Goal: Task Accomplishment & Management: Use online tool/utility

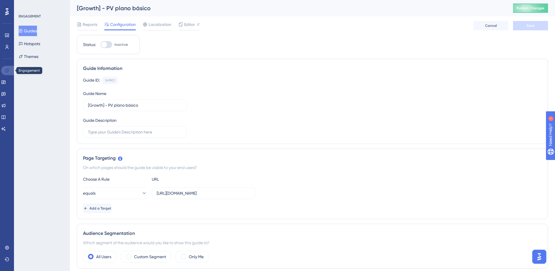
click at [6, 71] on icon at bounding box center [7, 70] width 5 height 5
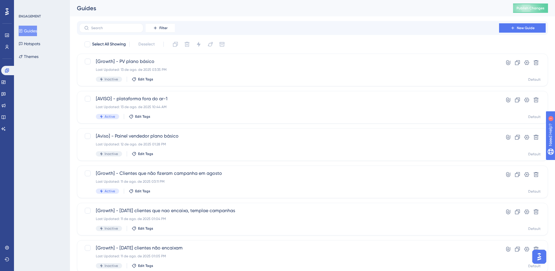
click at [29, 29] on button "Guides" at bounding box center [28, 31] width 18 height 10
click at [535, 30] on button "New Guide" at bounding box center [522, 27] width 47 height 9
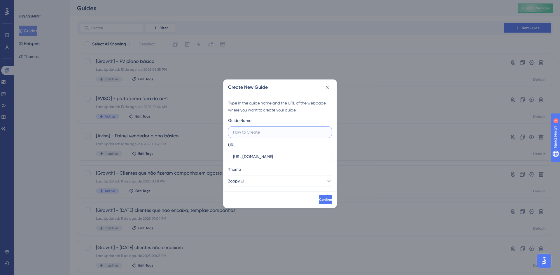
click at [276, 134] on input "text" at bounding box center [280, 132] width 94 height 6
type input "Teste growth js"
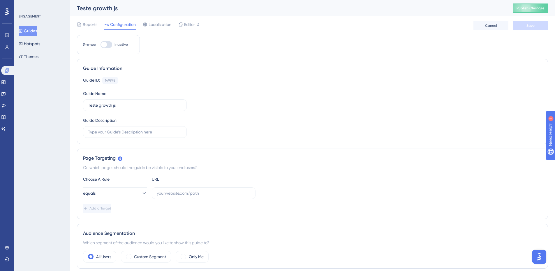
click at [185, 164] on div "Page Targeting On which pages should the guide be visible to your end users? Ch…" at bounding box center [312, 184] width 471 height 71
click at [185, 168] on div "On which pages should the guide be visible to your end users?" at bounding box center [312, 167] width 459 height 7
click at [184, 167] on div "On which pages should the guide be visible to your end users?" at bounding box center [312, 167] width 459 height 7
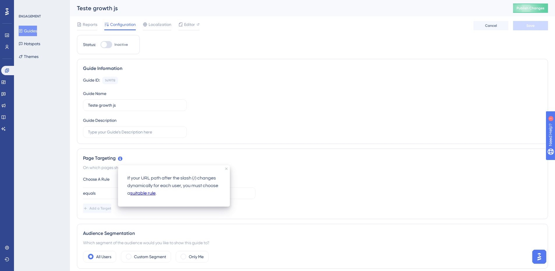
click at [138, 180] on p "If your URL path after the slash (/) changes dynamically for each user, you mus…" at bounding box center [173, 186] width 93 height 23
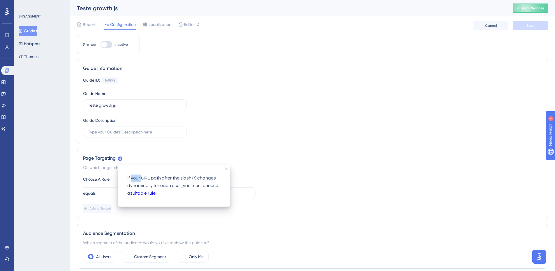
click at [138, 180] on p "If your URL path after the slash (/) changes dynamically for each user, you mus…" at bounding box center [173, 186] width 93 height 23
click at [152, 192] on link "suitable rule" at bounding box center [142, 194] width 25 height 8
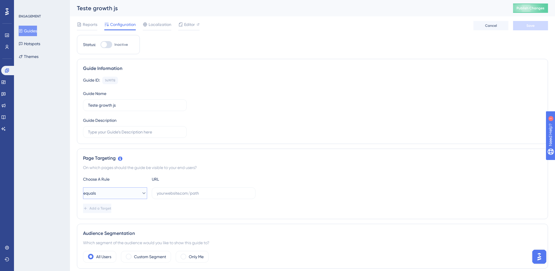
click at [144, 195] on button "equals" at bounding box center [115, 193] width 64 height 12
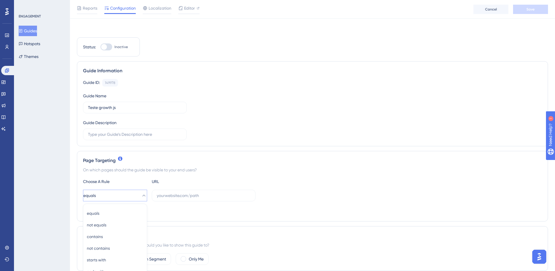
scroll to position [113, 0]
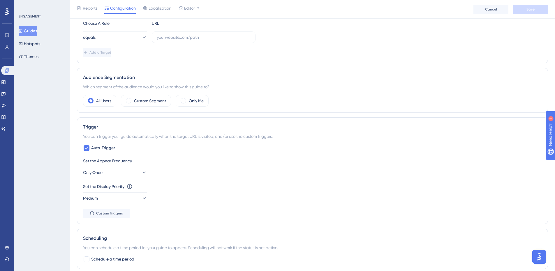
scroll to position [171, 0]
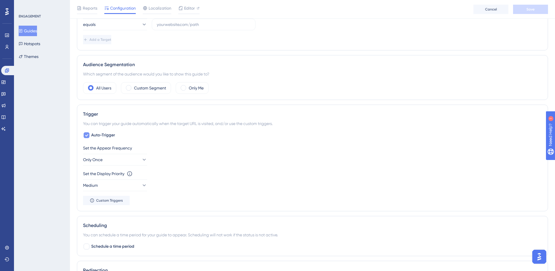
click at [93, 133] on span "Auto-Trigger" at bounding box center [103, 135] width 24 height 7
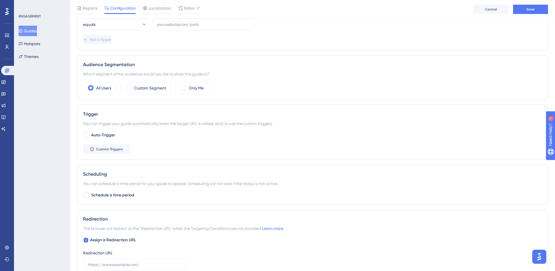
click at [126, 122] on div "You can trigger your guide automatically when the target URL is visited, and/or…" at bounding box center [312, 123] width 459 height 7
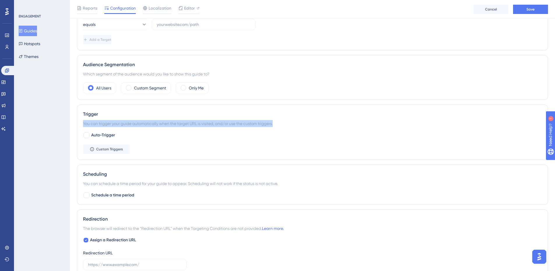
click at [126, 122] on div "You can trigger your guide automatically when the target URL is visited, and/or…" at bounding box center [312, 123] width 459 height 7
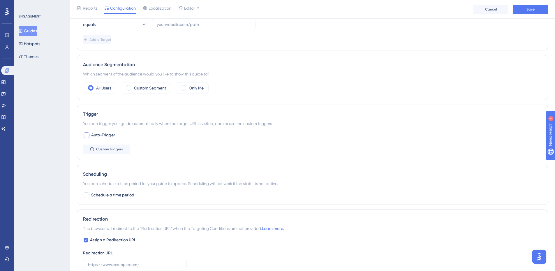
click at [110, 134] on span "Auto-Trigger" at bounding box center [103, 135] width 24 height 7
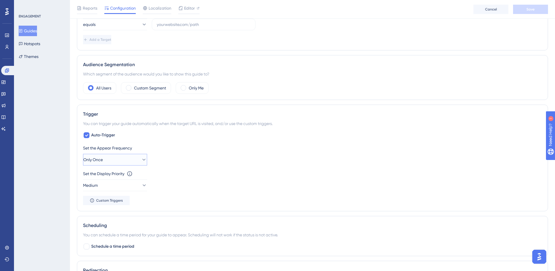
click at [117, 161] on button "Only Once" at bounding box center [115, 160] width 64 height 12
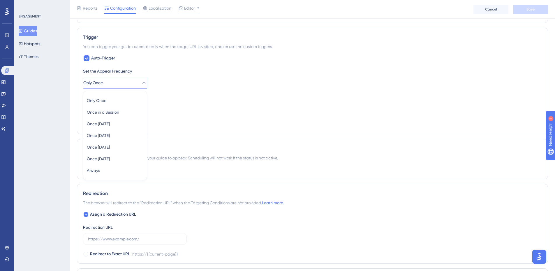
click at [199, 114] on div "Set the Display Priority This option will set the display priority between auto…" at bounding box center [312, 103] width 459 height 21
click at [91, 59] on span "Auto-Trigger" at bounding box center [103, 58] width 24 height 7
checkbox input "false"
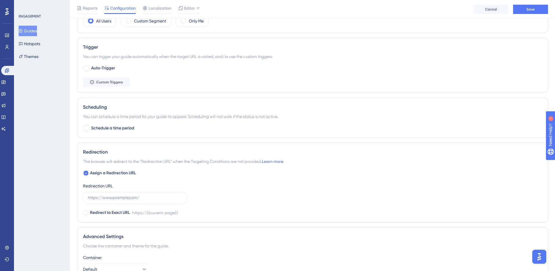
scroll to position [277, 0]
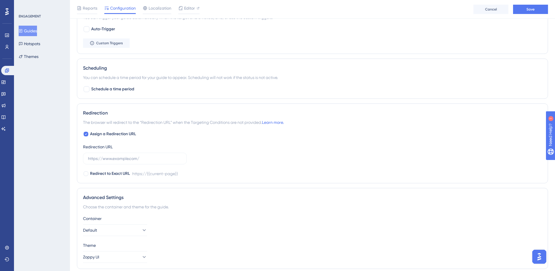
click at [186, 124] on span "The browser will redirect to the “Redirection URL” when the Targeting Condition…" at bounding box center [183, 122] width 201 height 7
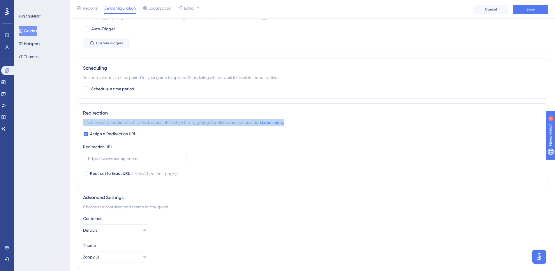
click at [186, 124] on span "The browser will redirect to the “Redirection URL” when the Targeting Condition…" at bounding box center [183, 122] width 201 height 7
click at [185, 124] on span "The browser will redirect to the “Redirection URL” when the Targeting Condition…" at bounding box center [183, 122] width 201 height 7
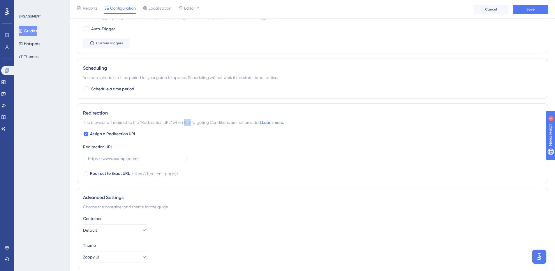
click at [185, 124] on span "The browser will redirect to the “Redirection URL” when the Targeting Condition…" at bounding box center [183, 122] width 201 height 7
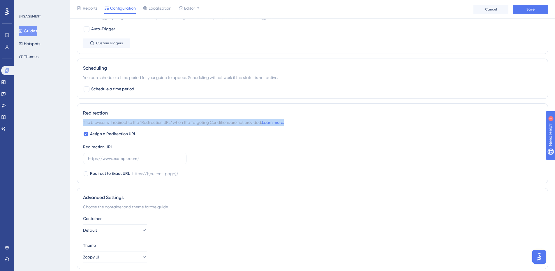
click at [185, 124] on span "The browser will redirect to the “Redirection URL” when the Targeting Condition…" at bounding box center [183, 122] width 201 height 7
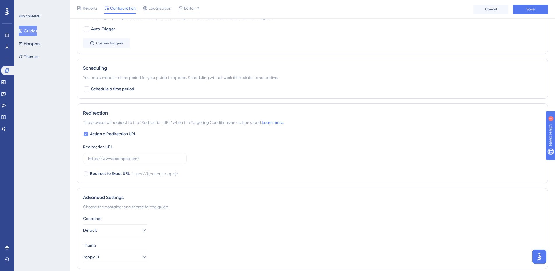
click at [87, 133] on div at bounding box center [86, 134] width 5 height 5
checkbox input "false"
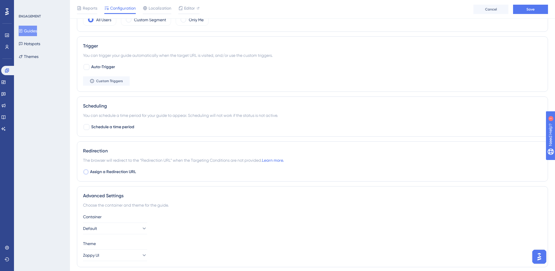
scroll to position [259, 0]
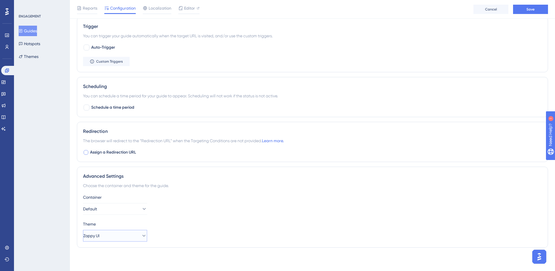
click at [124, 230] on button "Zoppy UI" at bounding box center [115, 236] width 64 height 12
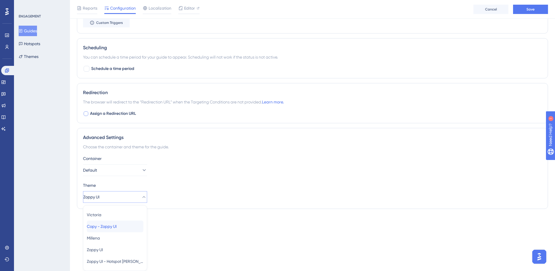
click at [113, 230] on span "Copy - Zoppy UI" at bounding box center [102, 226] width 30 height 7
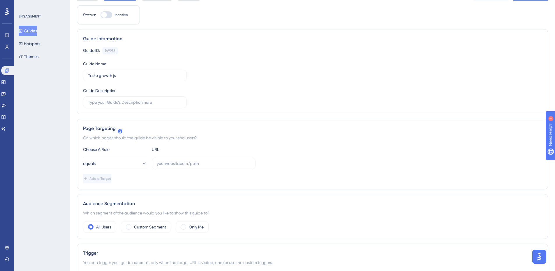
scroll to position [0, 0]
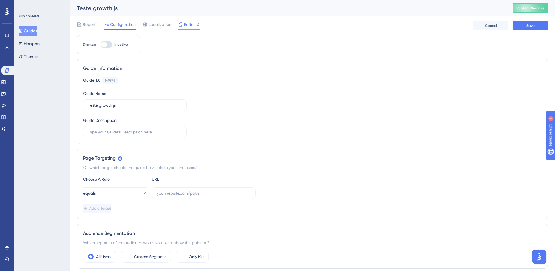
click at [186, 27] on span "Editor" at bounding box center [189, 24] width 11 height 7
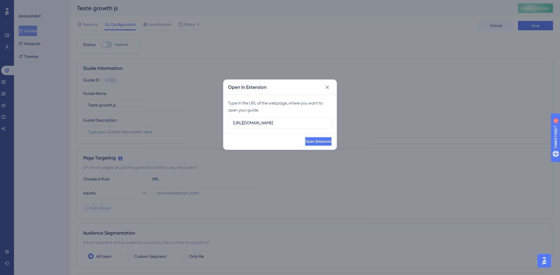
click at [305, 142] on span "Open Extension" at bounding box center [318, 141] width 26 height 5
click at [324, 87] on icon at bounding box center [327, 88] width 6 height 6
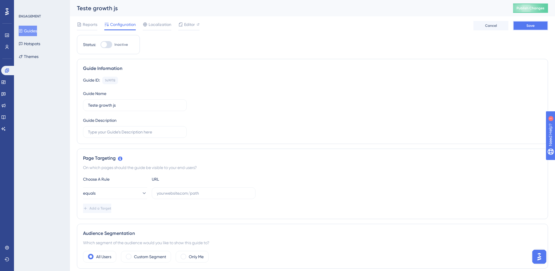
drag, startPoint x: 517, startPoint y: 22, endPoint x: 512, endPoint y: 26, distance: 6.3
click at [518, 22] on button "Save" at bounding box center [530, 25] width 35 height 9
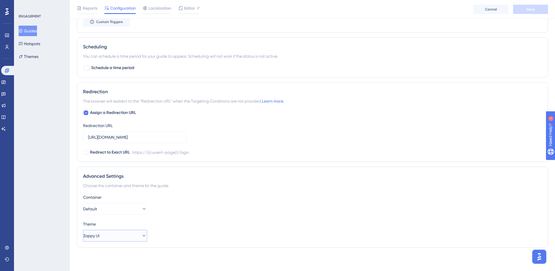
click at [104, 231] on button "Zoppy UI" at bounding box center [115, 236] width 64 height 12
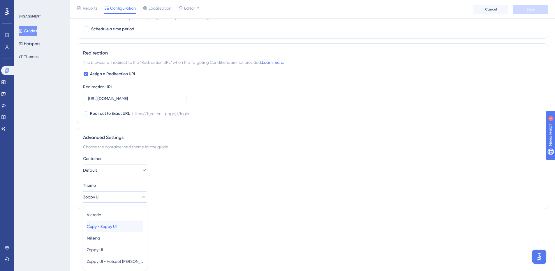
click at [103, 229] on span "Copy - Zoppy UI" at bounding box center [102, 226] width 30 height 7
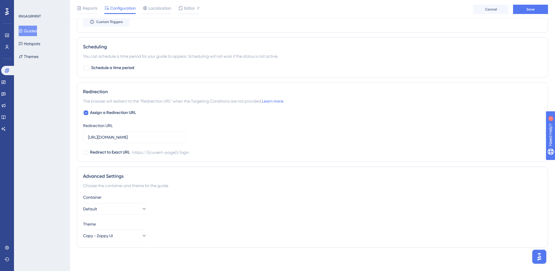
scroll to position [350, 0]
click at [533, 5] on button "Save" at bounding box center [530, 9] width 35 height 9
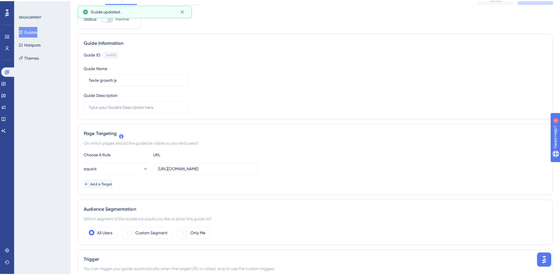
scroll to position [0, 0]
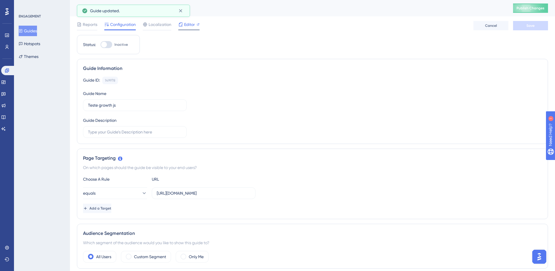
click at [179, 28] on div "Editor" at bounding box center [188, 25] width 21 height 9
click at [5, 79] on link at bounding box center [3, 82] width 5 height 9
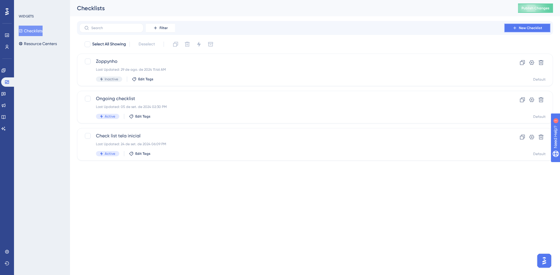
click at [524, 28] on span "New Checklist" at bounding box center [530, 28] width 23 height 5
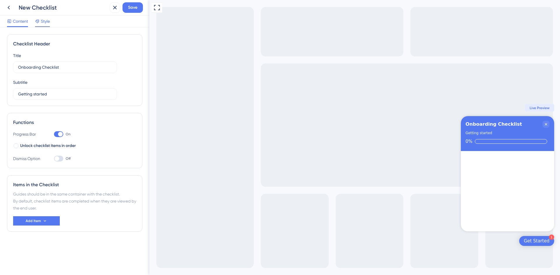
click at [43, 24] on span "Style" at bounding box center [45, 21] width 9 height 7
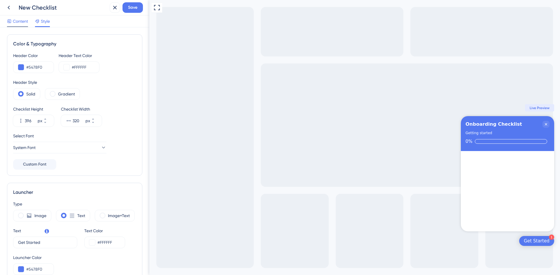
click at [11, 22] on icon at bounding box center [9, 21] width 5 height 5
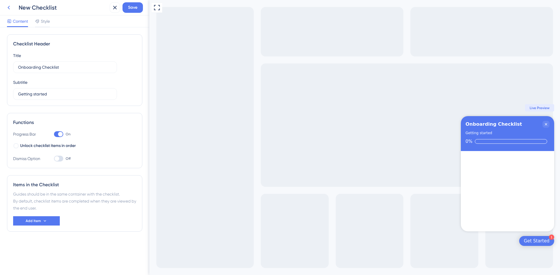
click at [9, 6] on icon at bounding box center [8, 7] width 7 height 7
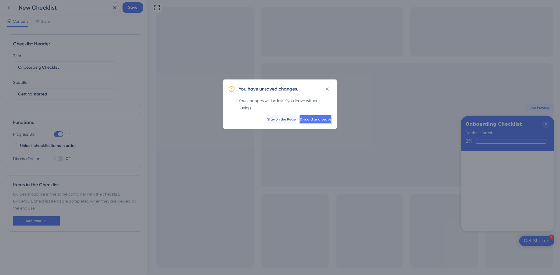
click at [309, 116] on button "Discard and Leave" at bounding box center [315, 119] width 33 height 9
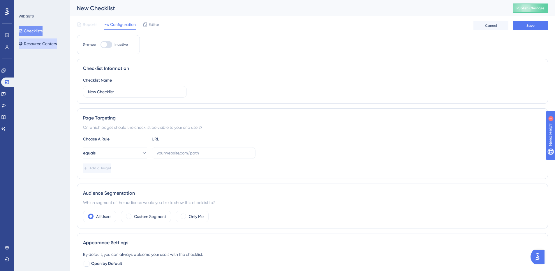
click at [38, 46] on button "Resource Centers" at bounding box center [38, 43] width 38 height 10
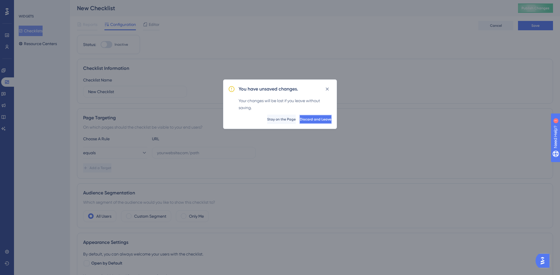
click at [319, 123] on button "Discard and Leave" at bounding box center [315, 119] width 33 height 9
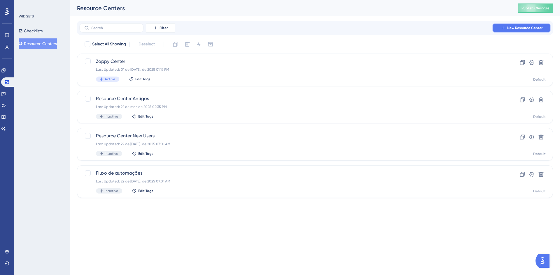
click at [505, 30] on icon at bounding box center [502, 28] width 5 height 5
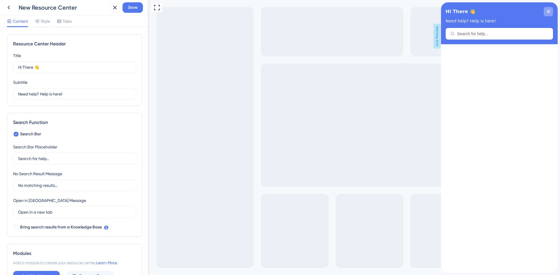
click at [548, 12] on icon "close resource center" at bounding box center [548, 11] width 3 height 3
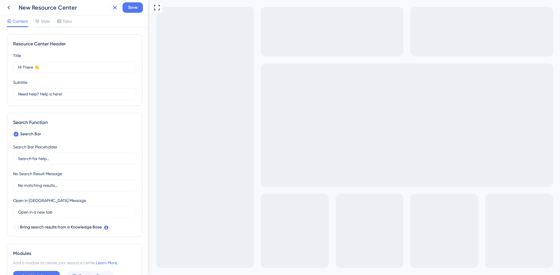
click at [118, 10] on icon at bounding box center [114, 7] width 7 height 7
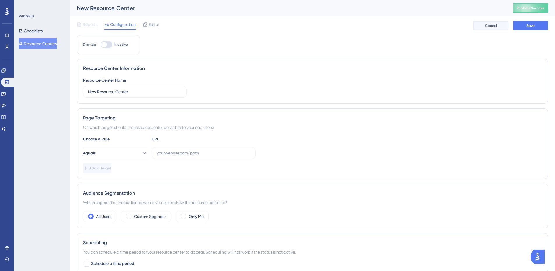
click at [481, 24] on button "Cancel" at bounding box center [491, 25] width 35 height 9
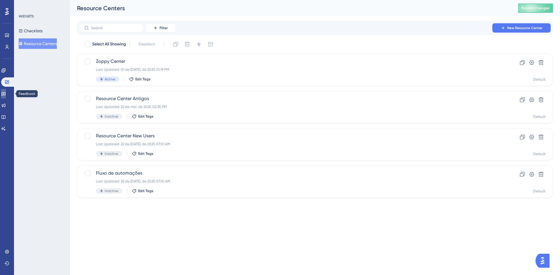
click at [6, 93] on icon at bounding box center [3, 94] width 5 height 5
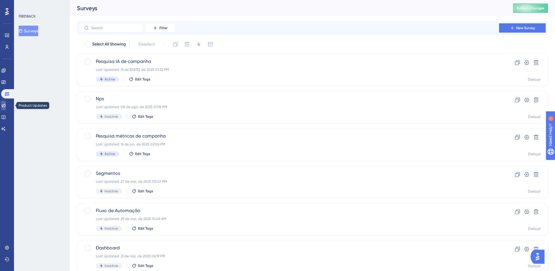
click at [6, 104] on icon at bounding box center [3, 105] width 5 height 5
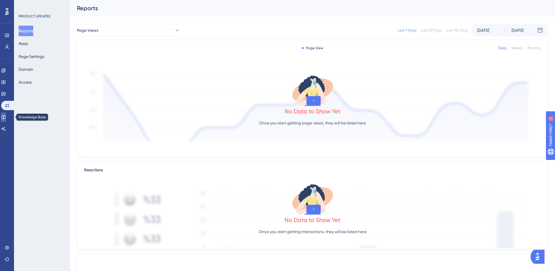
click at [6, 120] on link at bounding box center [3, 117] width 5 height 9
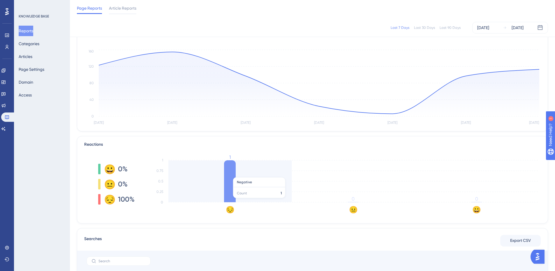
scroll to position [87, 0]
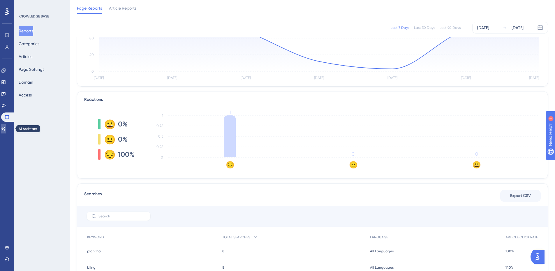
click at [6, 131] on link at bounding box center [3, 128] width 5 height 9
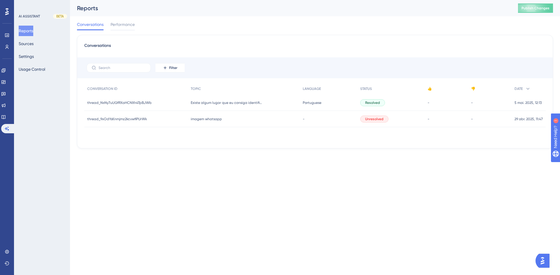
click at [7, 40] on div "Performance Users" at bounding box center [7, 41] width 5 height 21
click at [7, 36] on icon at bounding box center [7, 35] width 4 height 3
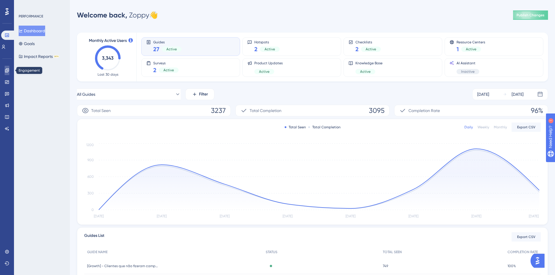
click at [7, 69] on icon at bounding box center [7, 70] width 5 height 5
